Goal: Information Seeking & Learning: Learn about a topic

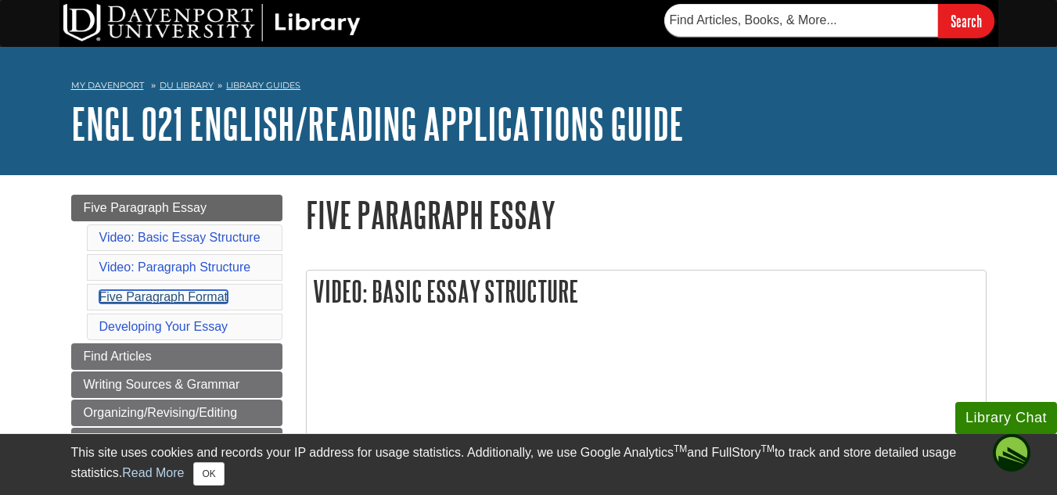
click at [206, 294] on link "Five Paragraph Format" at bounding box center [163, 296] width 129 height 13
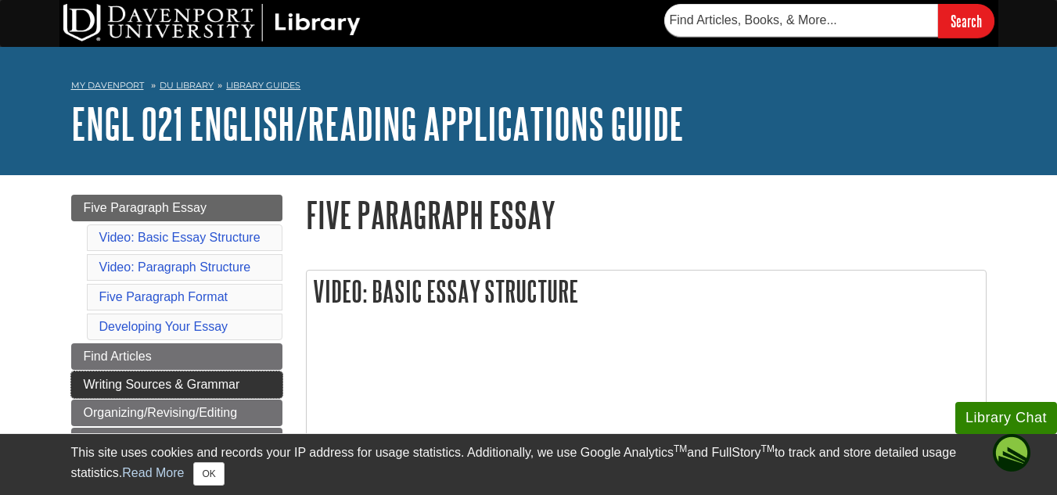
click at [195, 380] on span "Writing Sources & Grammar" at bounding box center [162, 384] width 156 height 13
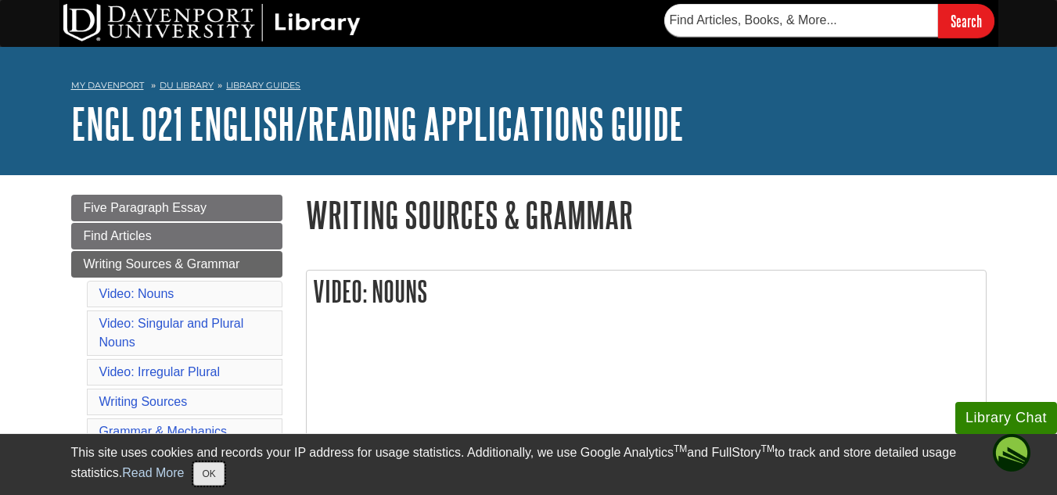
click at [210, 474] on button "OK" at bounding box center [208, 473] width 30 height 23
